Goal: Task Accomplishment & Management: Manage account settings

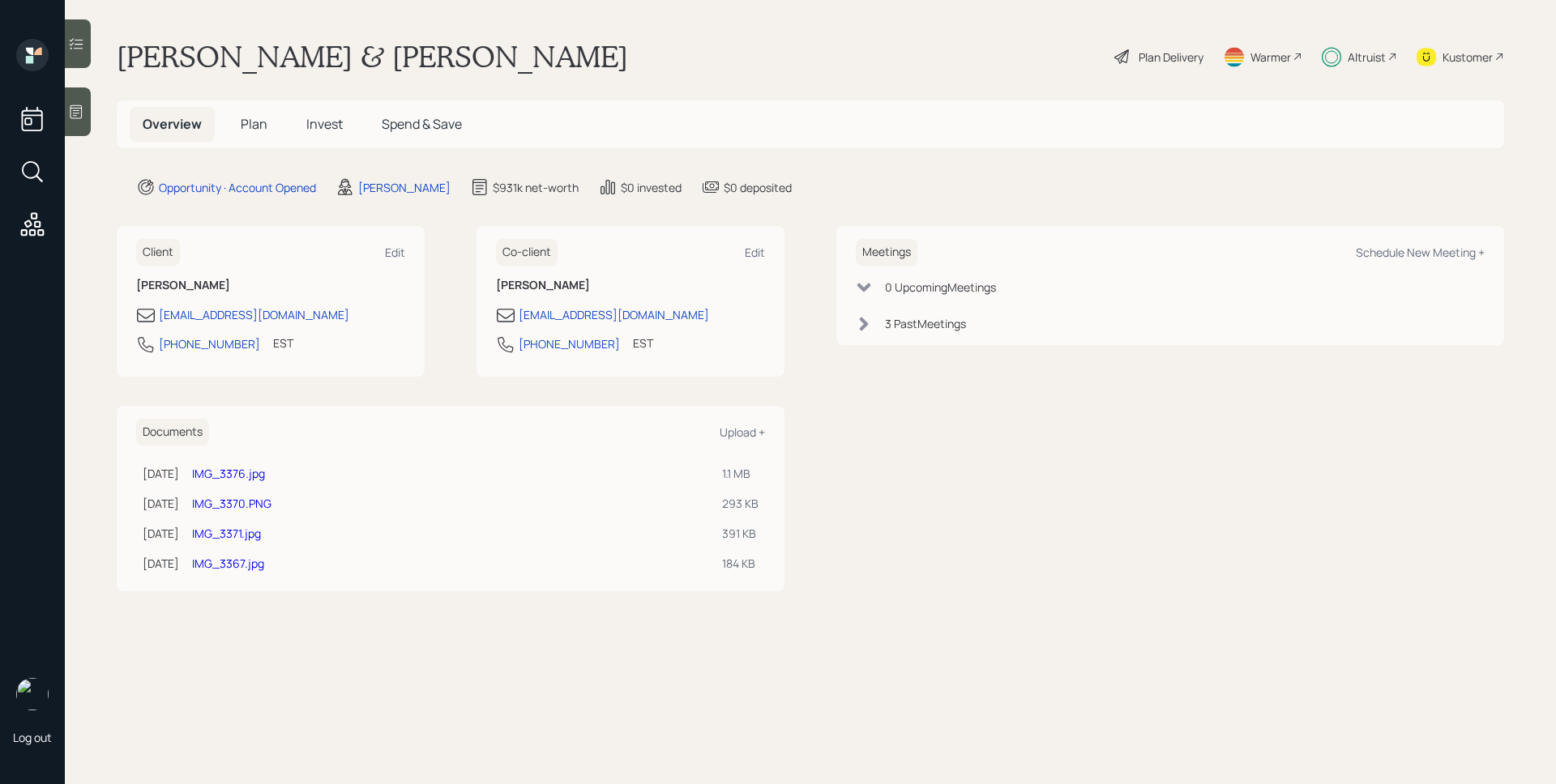
click at [1381, 58] on div "Altruist" at bounding box center [1367, 57] width 38 height 17
click at [1375, 58] on div "Altruist" at bounding box center [1367, 57] width 38 height 17
click at [1402, 258] on div "Schedule New Meeting +" at bounding box center [1420, 252] width 128 height 15
select select "d946c976-65aa-4529-ac9d-02c4f1114fc0"
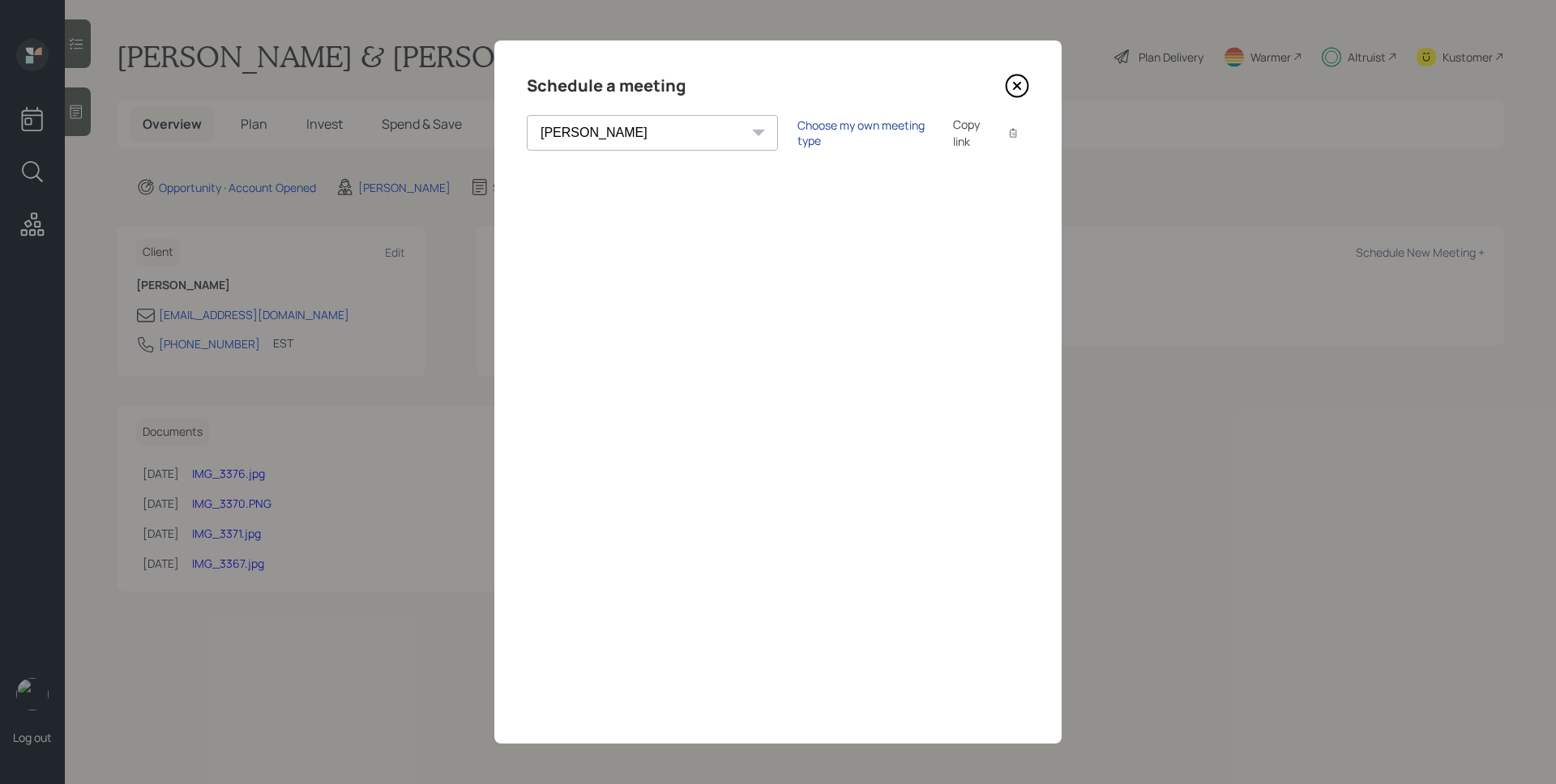
click at [797, 135] on div "Choose my own meeting type" at bounding box center [865, 133] width 136 height 31
click at [1015, 81] on icon at bounding box center [1017, 86] width 24 height 24
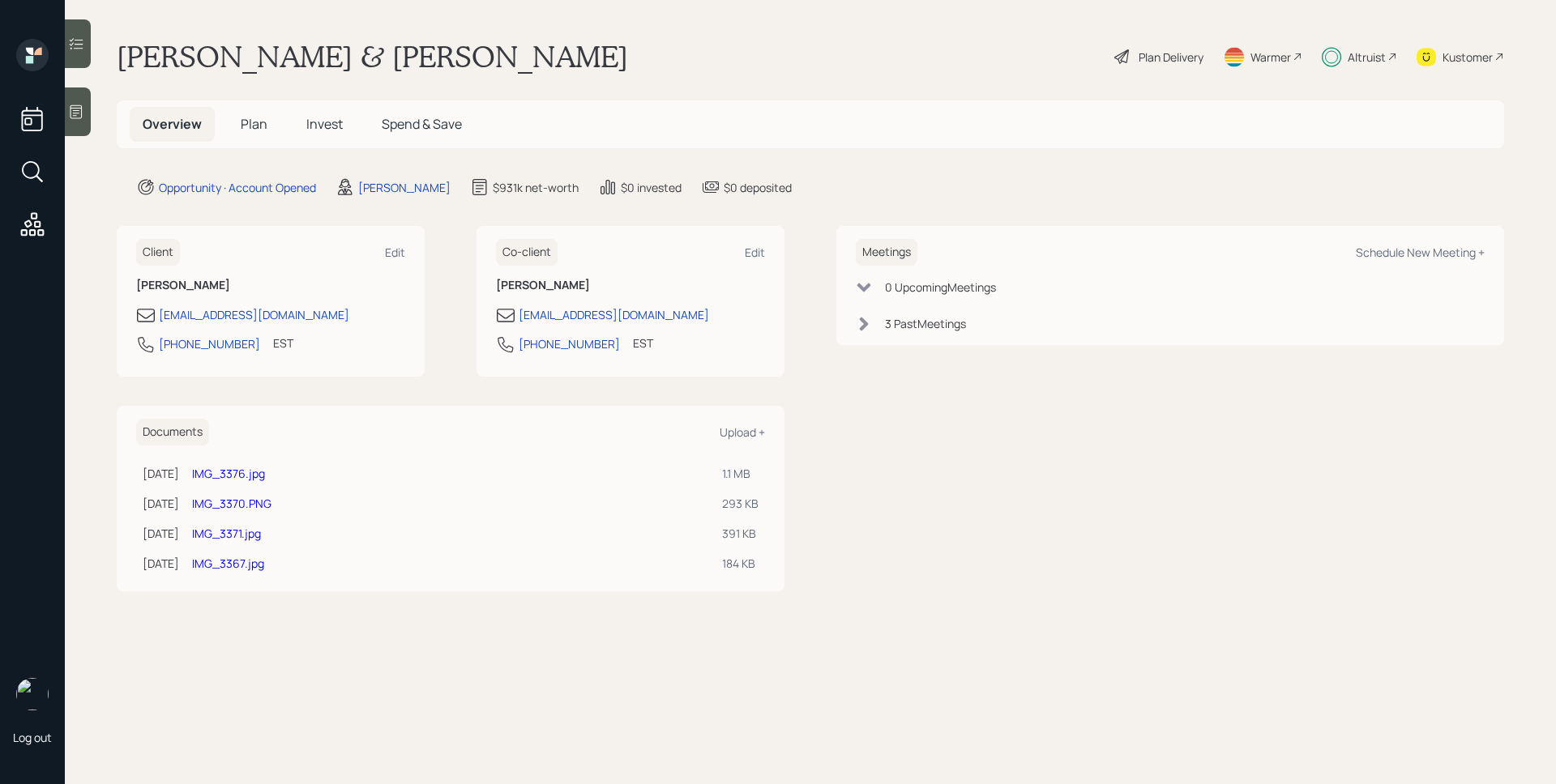
click at [315, 128] on span "Invest" at bounding box center [325, 124] width 36 height 18
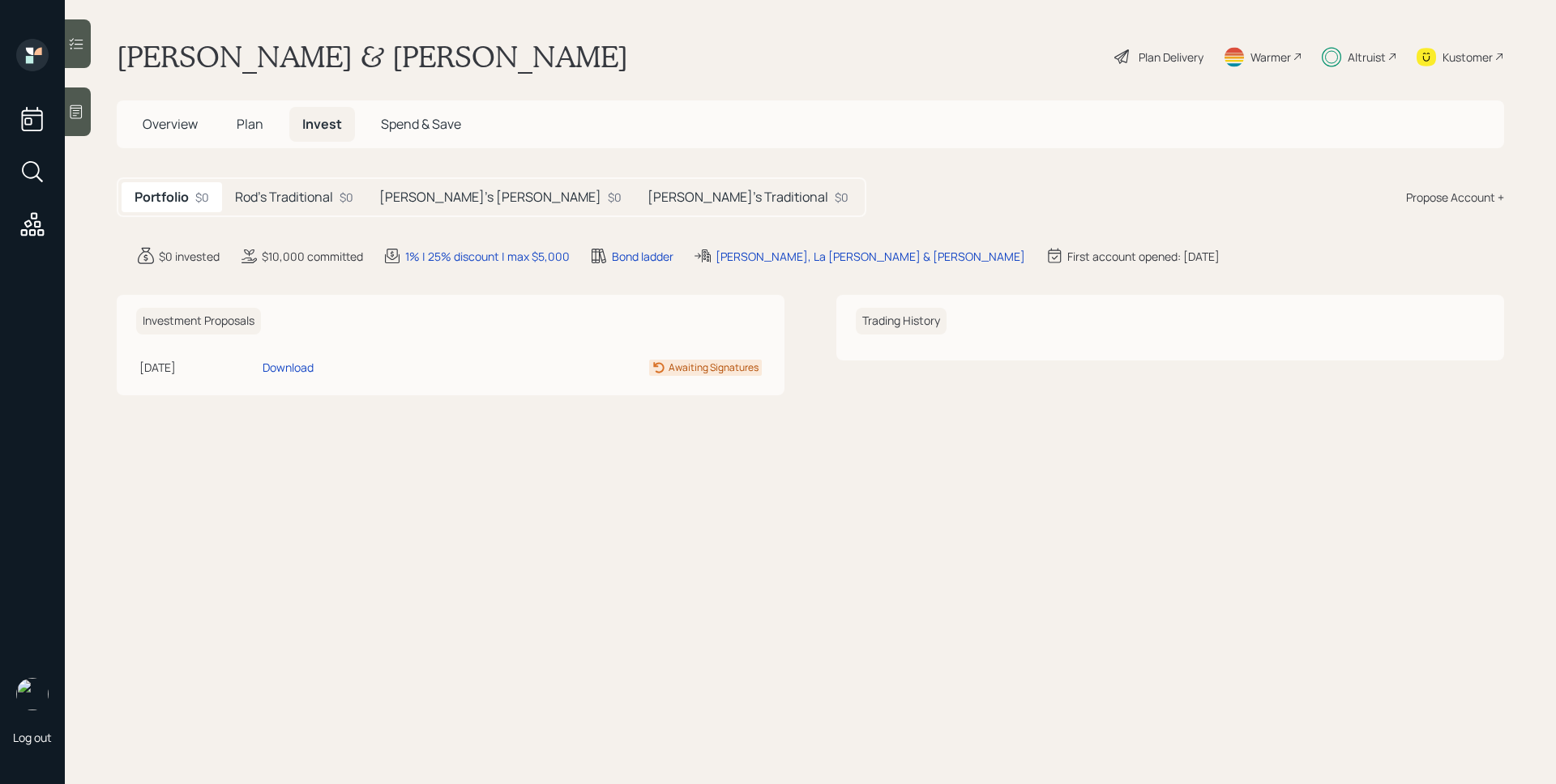
click at [273, 199] on h5 "Rod's Traditional" at bounding box center [284, 197] width 98 height 15
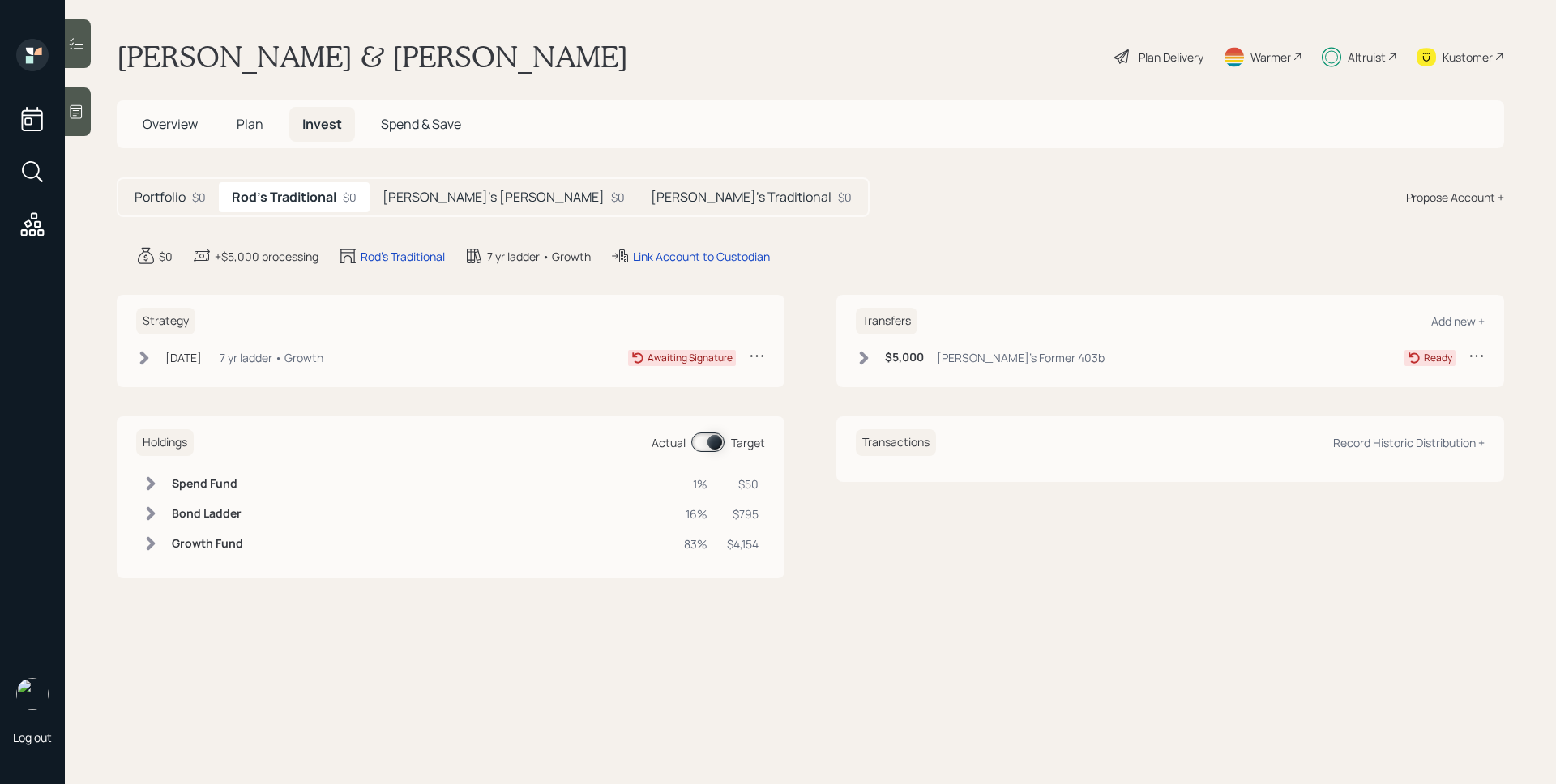
click at [252, 118] on span "Plan" at bounding box center [251, 124] width 27 height 18
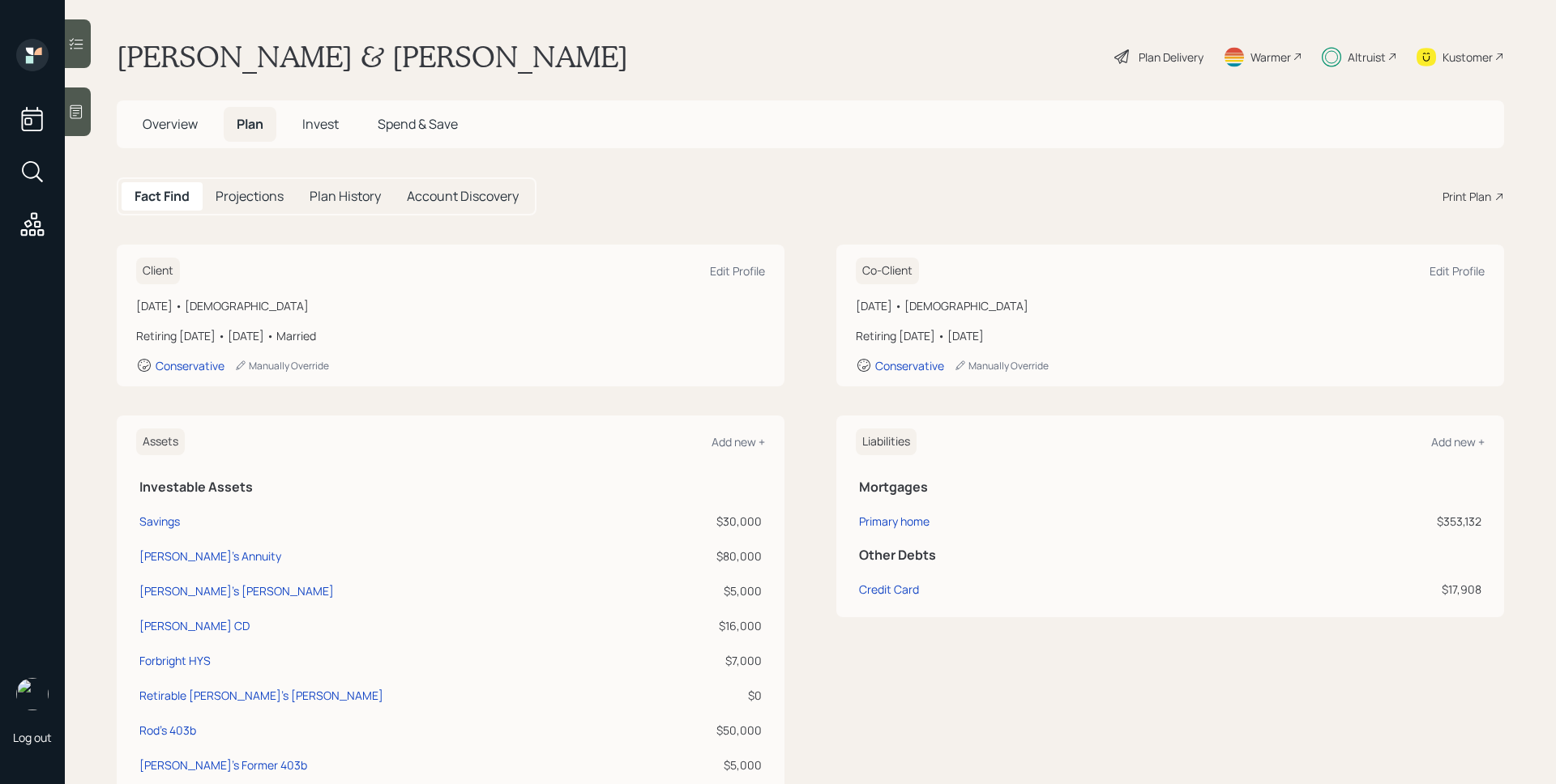
click at [159, 120] on span "Overview" at bounding box center [170, 124] width 55 height 18
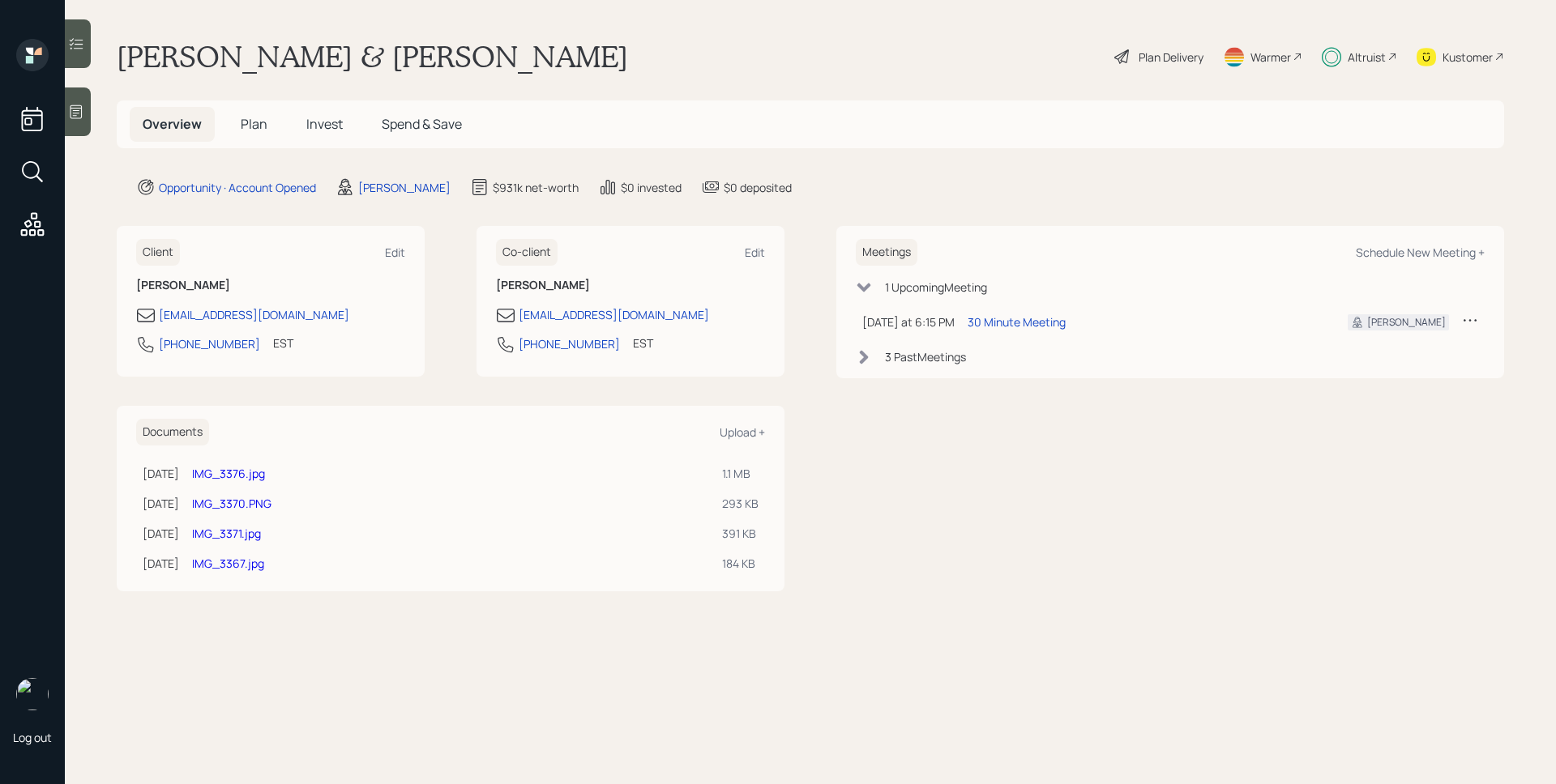
click at [930, 362] on div "3 Past Meeting s" at bounding box center [925, 356] width 81 height 17
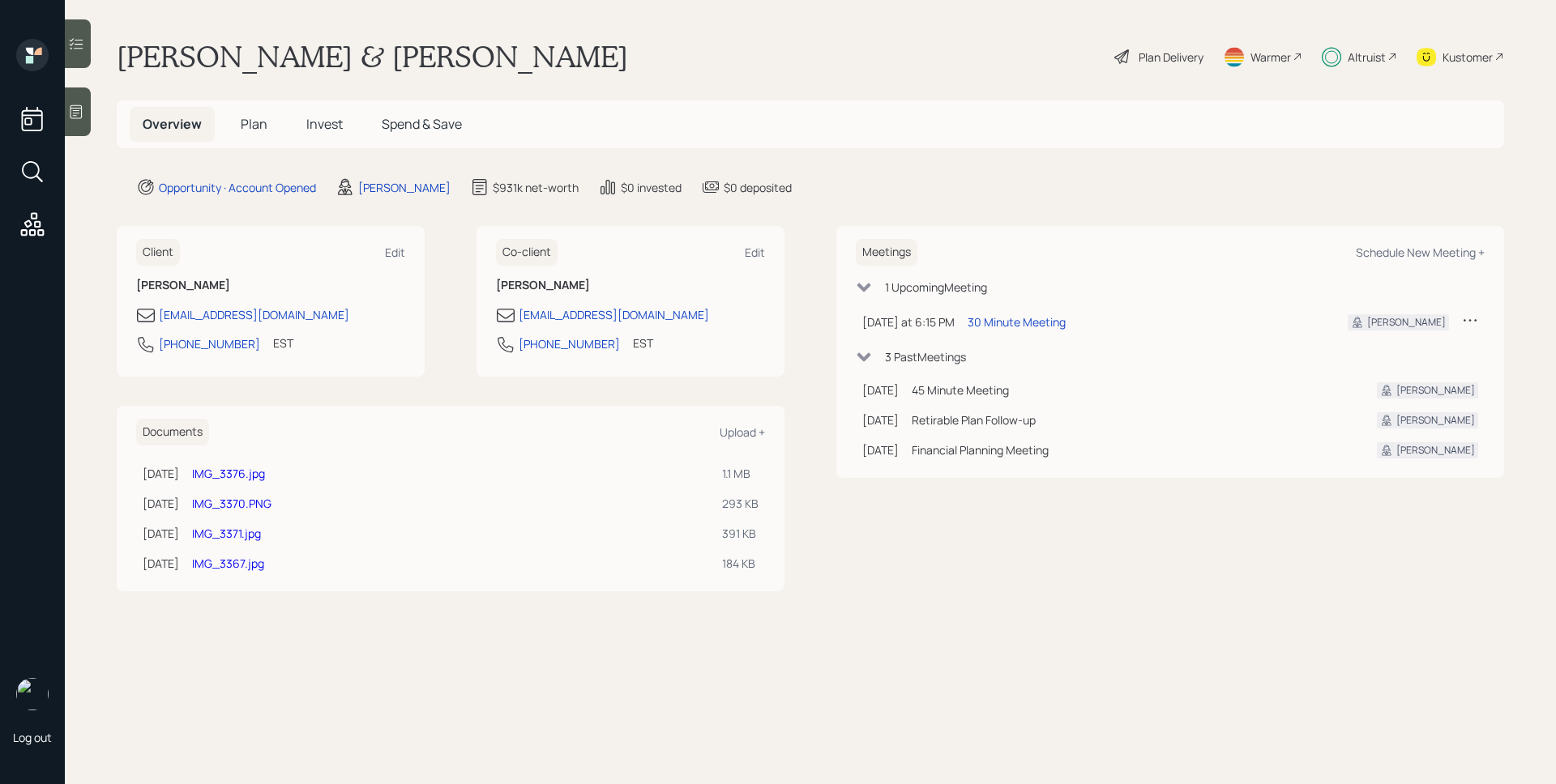
click at [229, 128] on h5 "Plan" at bounding box center [254, 124] width 52 height 35
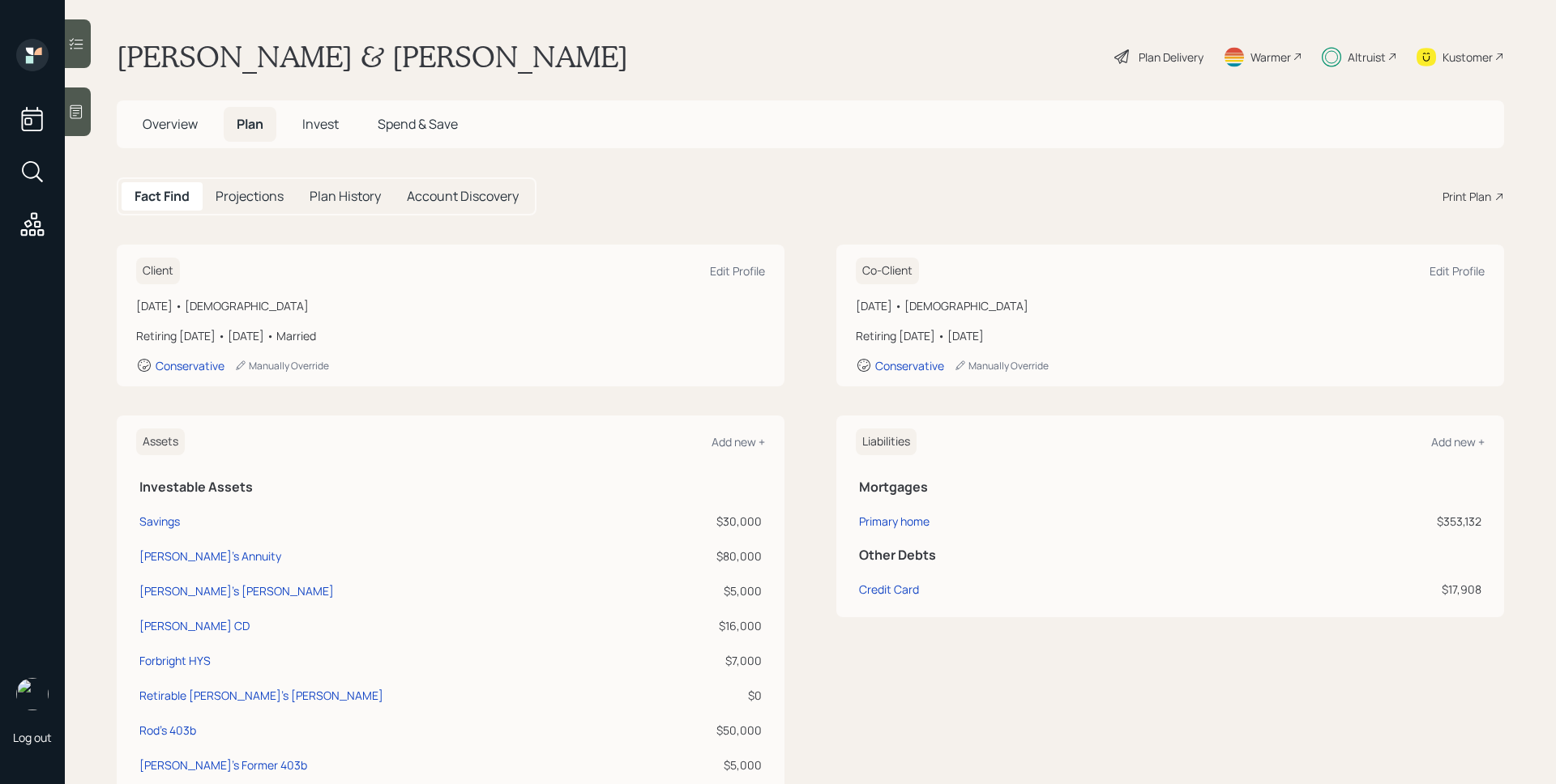
click at [317, 122] on span "Invest" at bounding box center [320, 124] width 36 height 18
